Goal: Check status

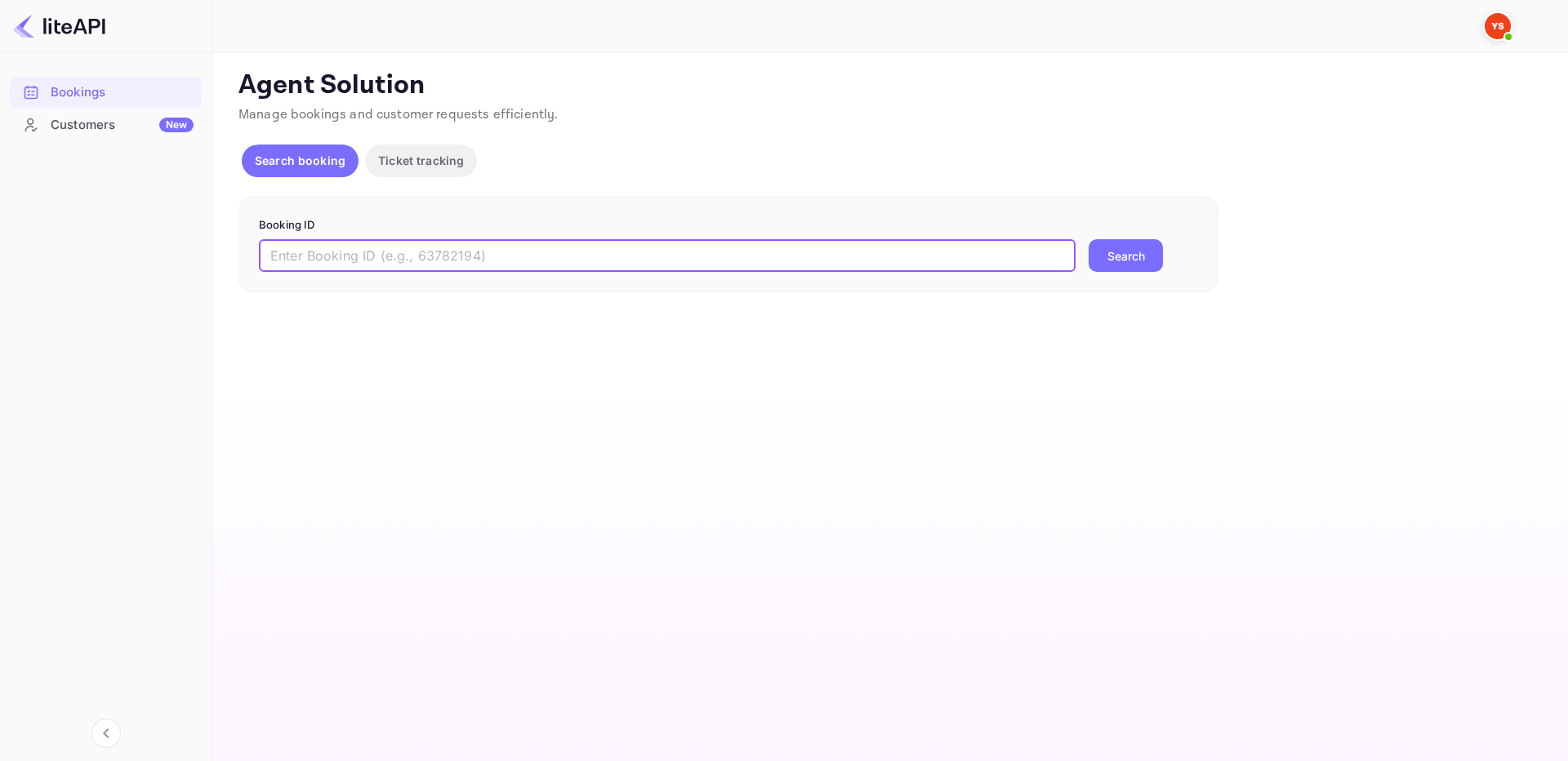
paste input "9246282"
type input "9246282"
click at [1123, 263] on button "Search" at bounding box center [1126, 256] width 75 height 33
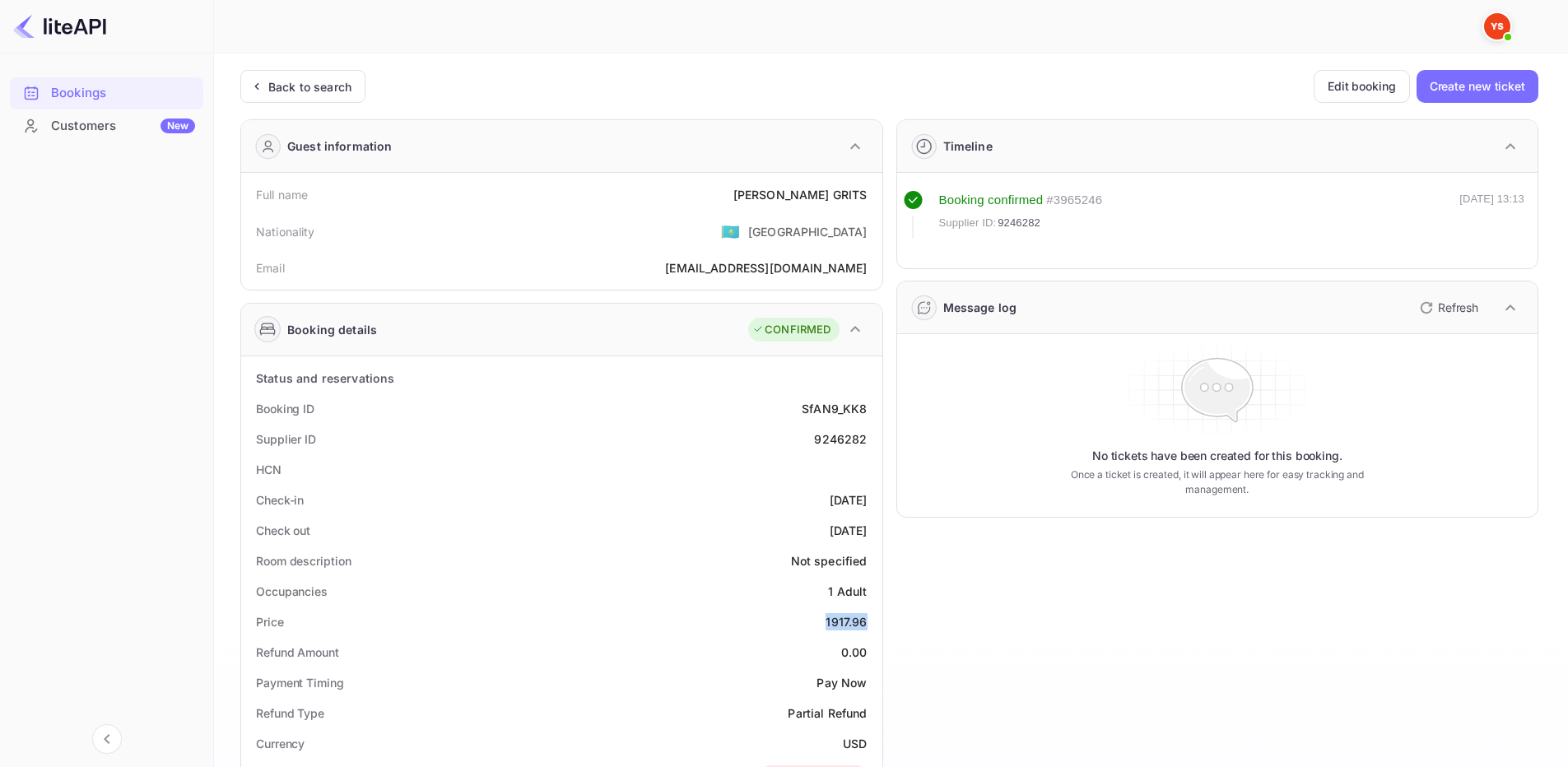
drag, startPoint x: 820, startPoint y: 624, endPoint x: 871, endPoint y: 626, distance: 51.0
click at [871, 626] on div "Price 1917.96" at bounding box center [561, 622] width 628 height 31
copy div "1917.96"
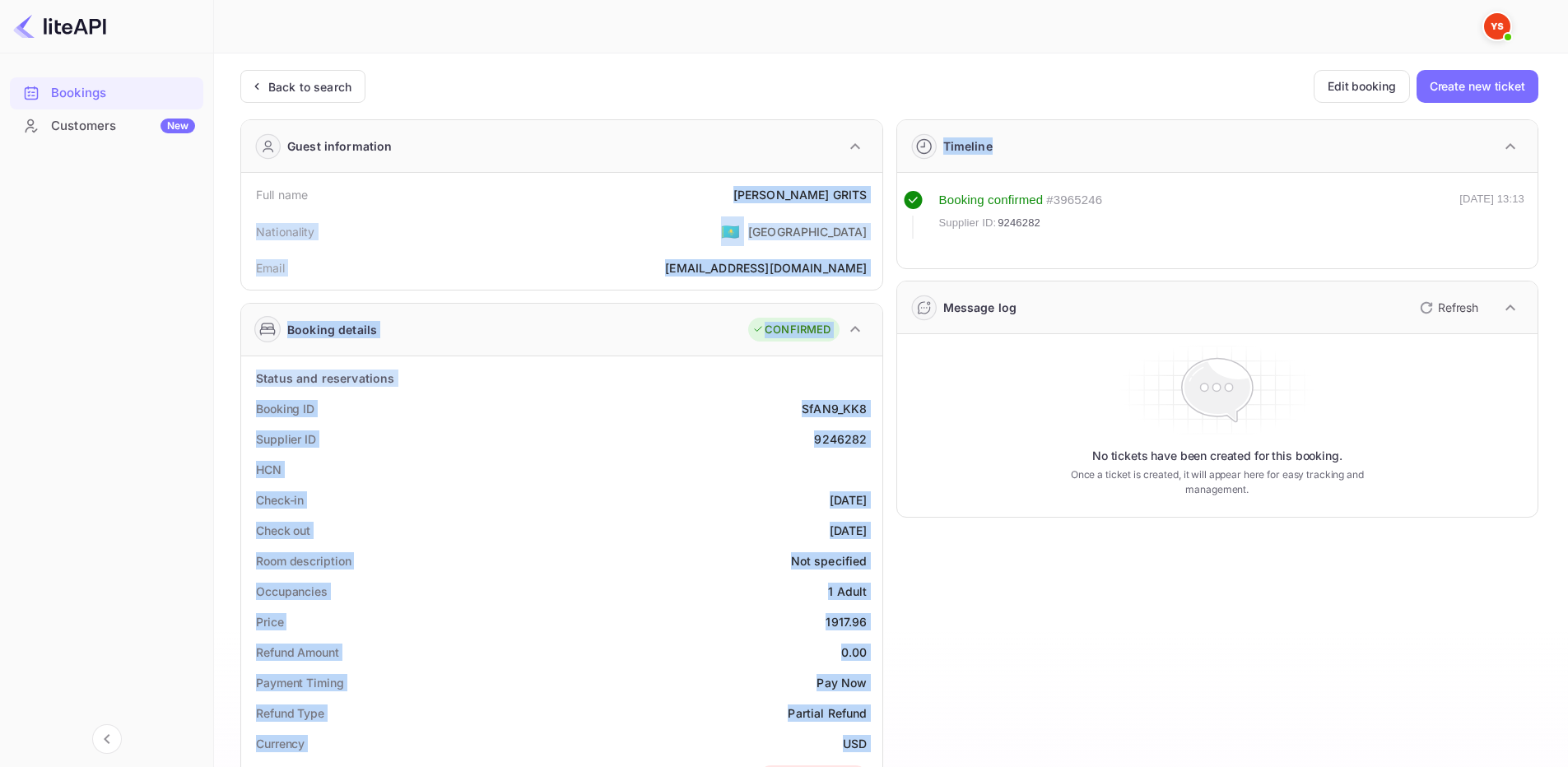
drag, startPoint x: 795, startPoint y: 187, endPoint x: 889, endPoint y: 200, distance: 94.9
click at [889, 200] on div "Guest information Full name [PERSON_NAME] Nationality 🇰🇿 [DEMOGRAPHIC_DATA] Ema…" at bounding box center [882, 691] width 1311 height 1170
click at [870, 199] on div "Full name [PERSON_NAME]" at bounding box center [561, 194] width 628 height 31
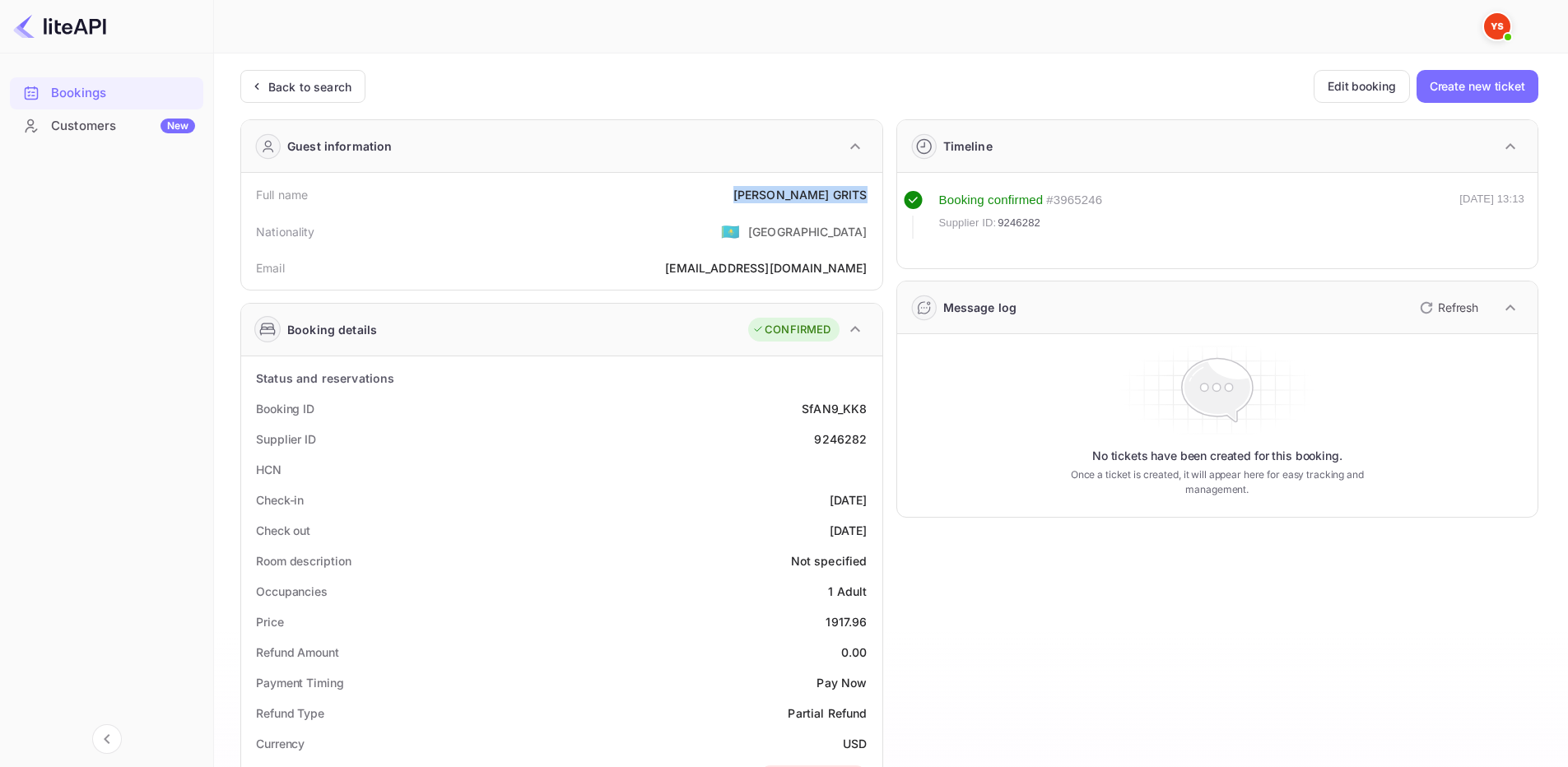
drag, startPoint x: 802, startPoint y: 192, endPoint x: 865, endPoint y: 196, distance: 63.1
click at [865, 196] on div "[PERSON_NAME]" at bounding box center [800, 195] width 134 height 17
copy div "[PERSON_NAME]"
drag, startPoint x: 814, startPoint y: 428, endPoint x: 875, endPoint y: 442, distance: 62.6
click at [875, 442] on div "Supplier ID 9246282" at bounding box center [561, 439] width 628 height 31
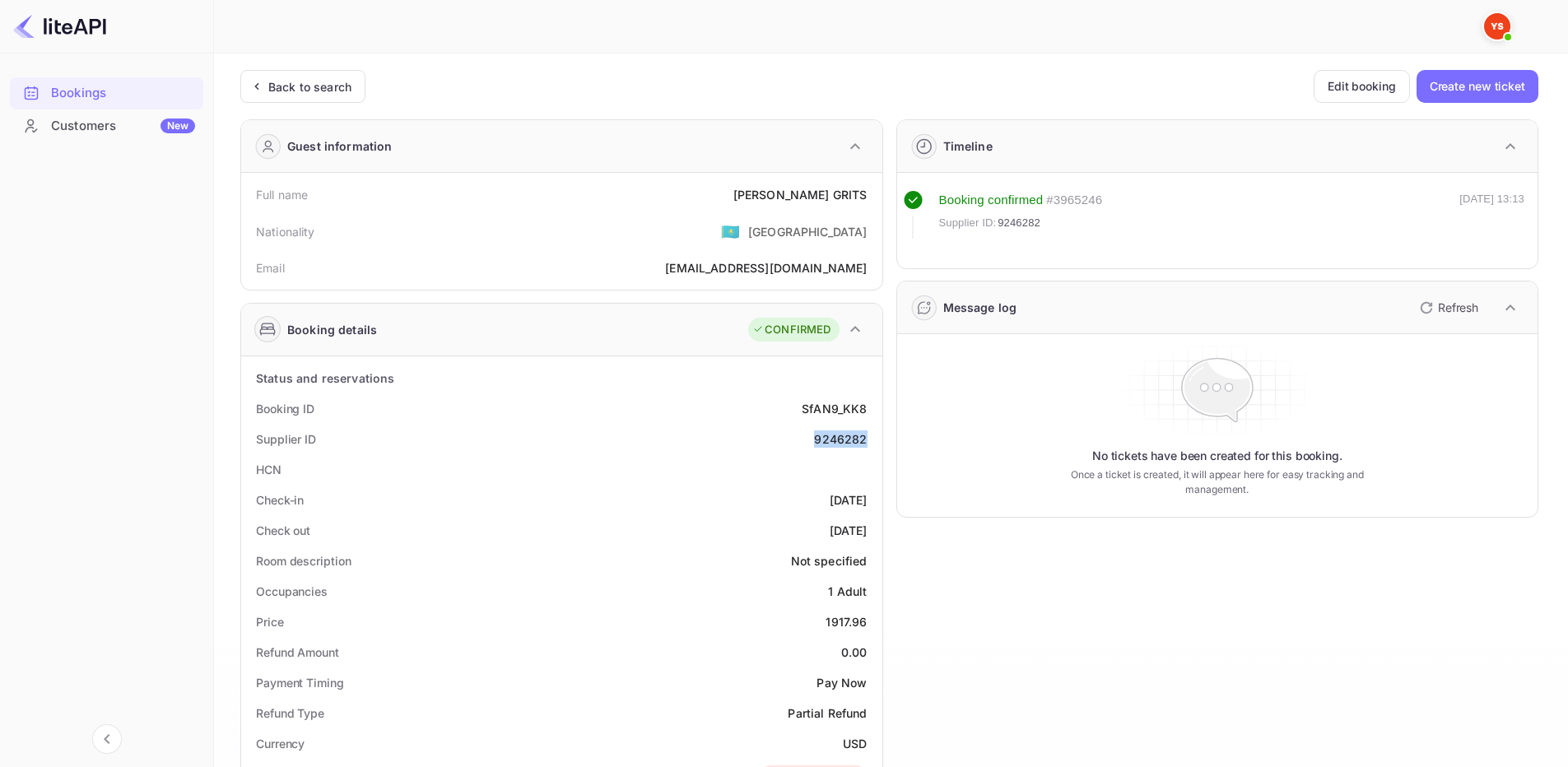
copy div "9246282"
